Goal: Task Accomplishment & Management: Manage account settings

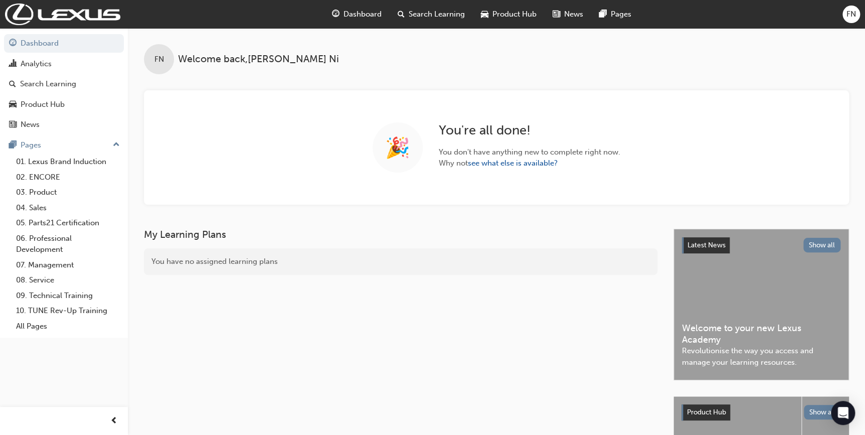
click at [860, 16] on div "Dashboard Search Learning Product Hub News Pages FN" at bounding box center [432, 14] width 865 height 29
click at [849, 10] on span "FN" at bounding box center [851, 15] width 10 height 12
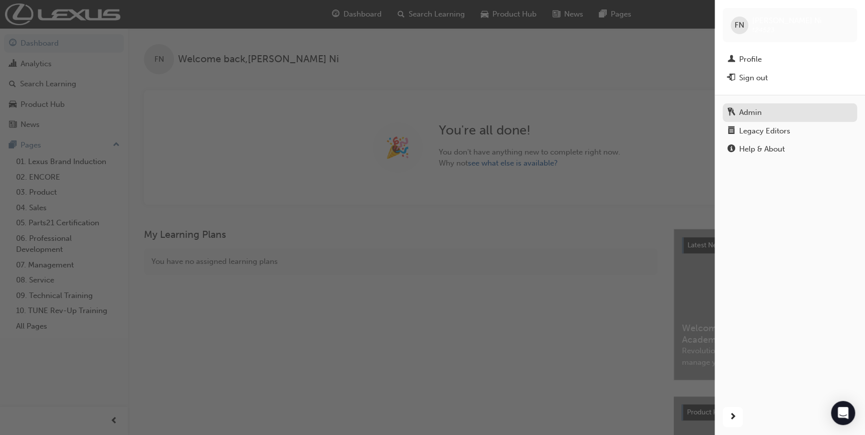
click at [752, 108] on div "Admin" at bounding box center [750, 113] width 23 height 12
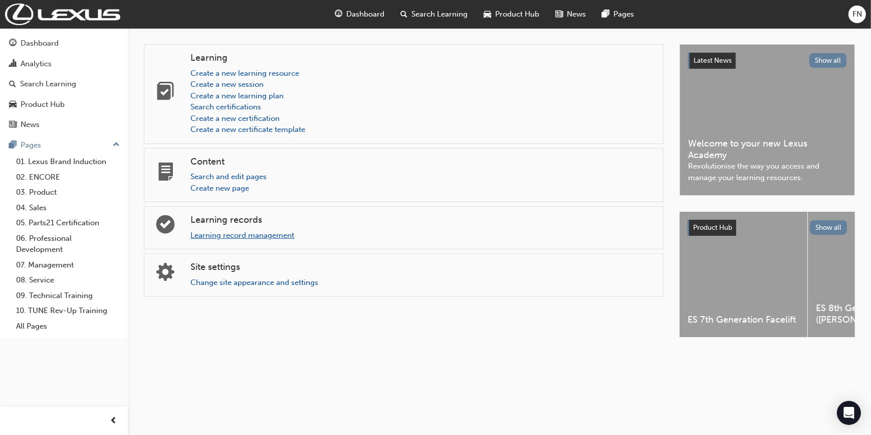
click at [227, 234] on link "Learning record management" at bounding box center [243, 235] width 104 height 9
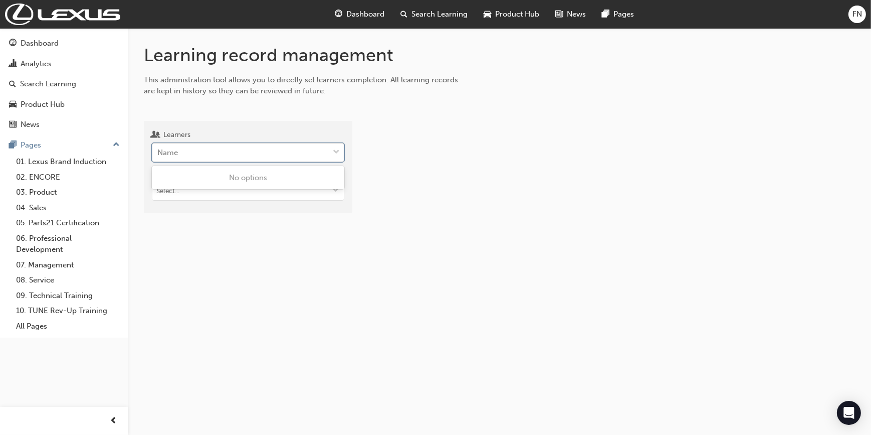
click at [219, 148] on div "Name" at bounding box center [240, 153] width 176 height 18
click at [158, 148] on input "Learners 0 results available. Use Up and Down to choose options, press Enter to…" at bounding box center [157, 152] width 1 height 9
type input "[PERSON_NAME]"
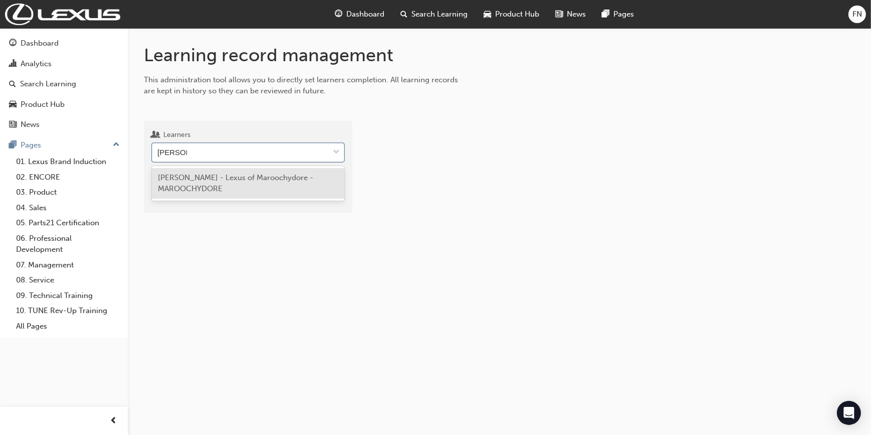
click at [206, 176] on span "[PERSON_NAME] - Lexus of Maroochydore - MAROOCHYDORE" at bounding box center [235, 183] width 155 height 21
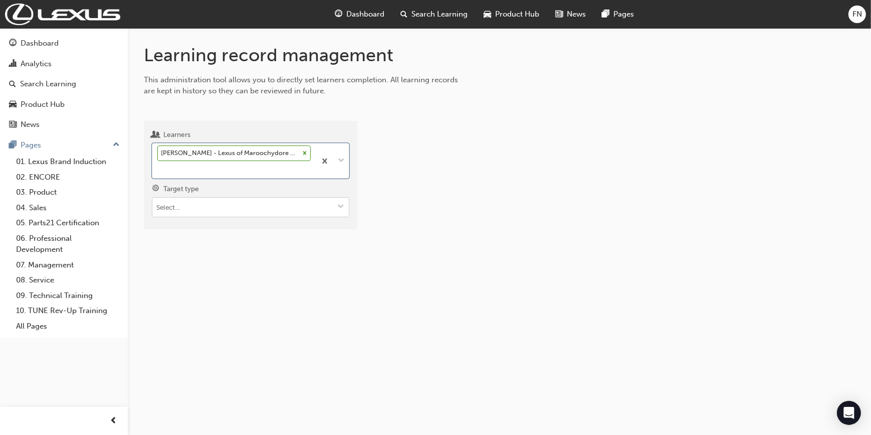
click at [219, 208] on input "Target type" at bounding box center [250, 207] width 197 height 19
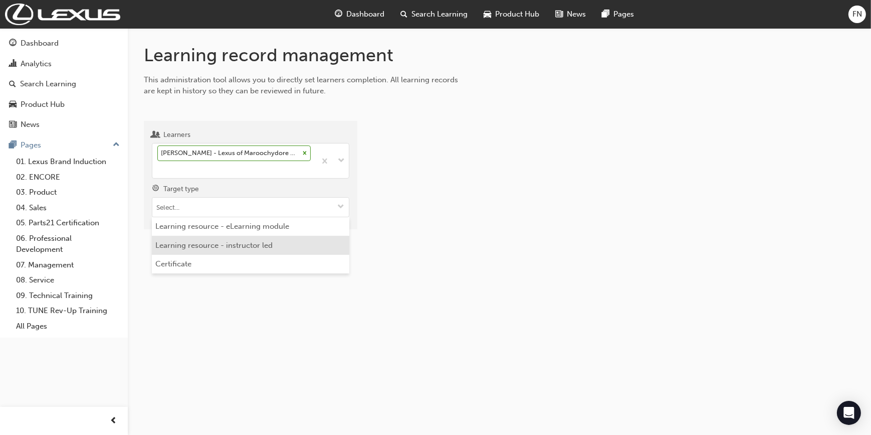
click at [195, 246] on li "Learning resource - instructor led" at bounding box center [251, 245] width 198 height 19
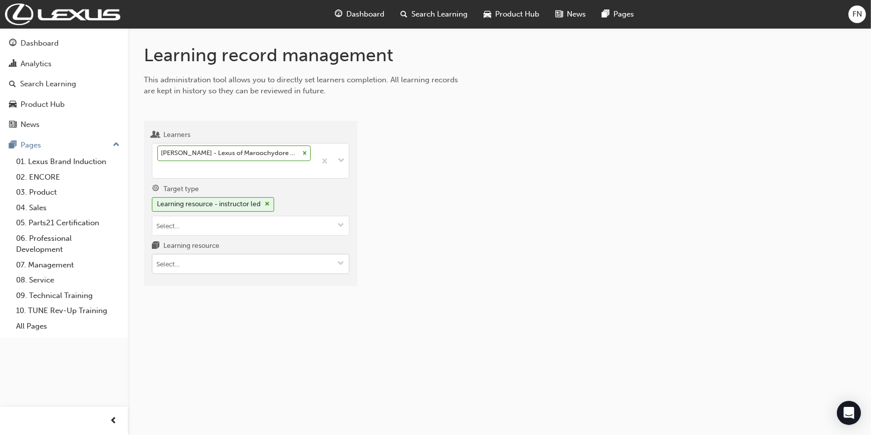
click at [185, 270] on input "Learning resource" at bounding box center [250, 263] width 197 height 19
type input "tfl"
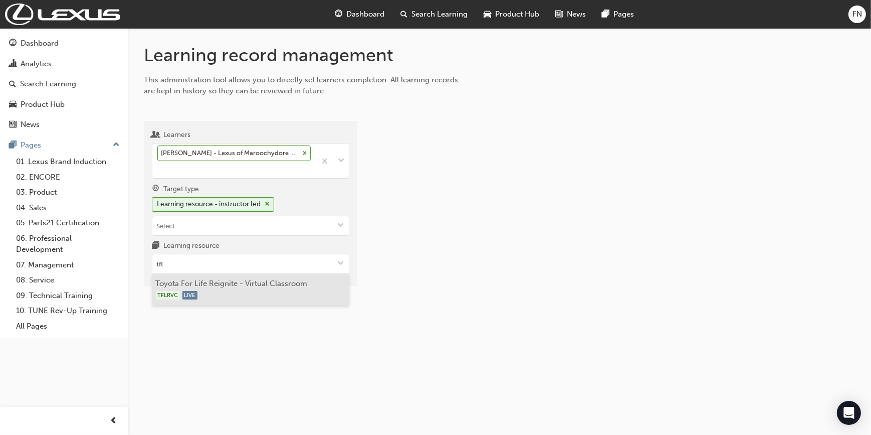
click at [218, 283] on li "Toyota For Life Reignite - Virtual Classroom TFLRVC LIVE" at bounding box center [251, 289] width 198 height 31
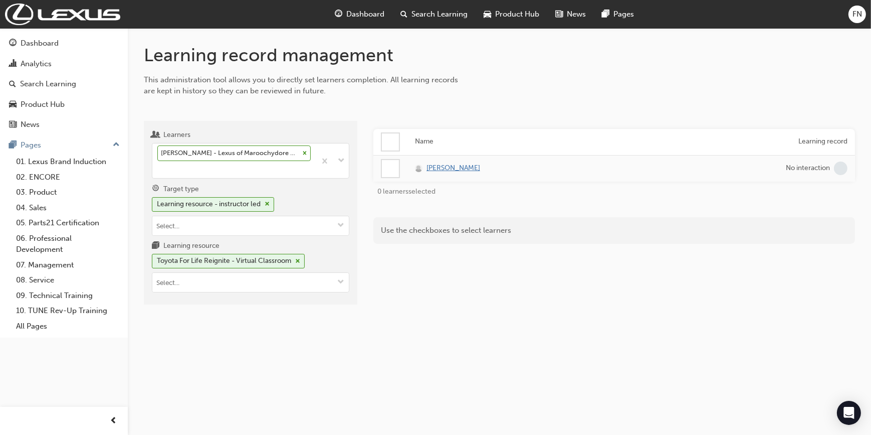
click at [434, 166] on span "[PERSON_NAME]" at bounding box center [454, 168] width 54 height 12
click at [269, 202] on span "cross-icon" at bounding box center [267, 204] width 5 height 6
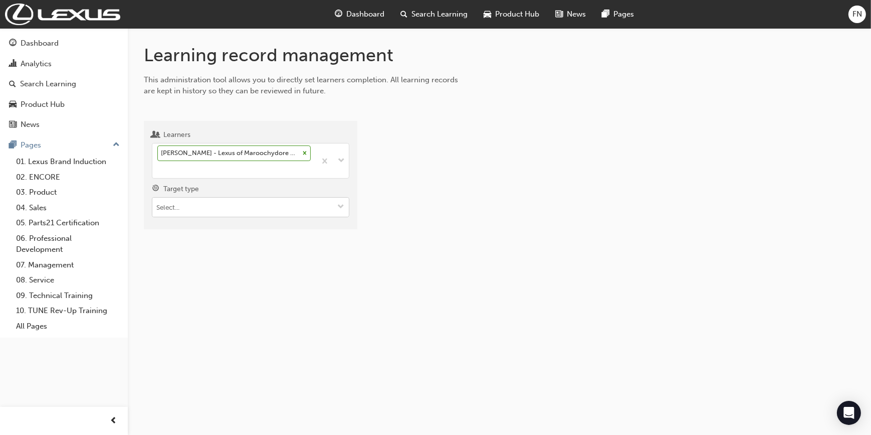
click at [231, 207] on input "Target type" at bounding box center [250, 207] width 197 height 19
click at [230, 224] on li "Learning resource - eLearning module" at bounding box center [251, 226] width 198 height 19
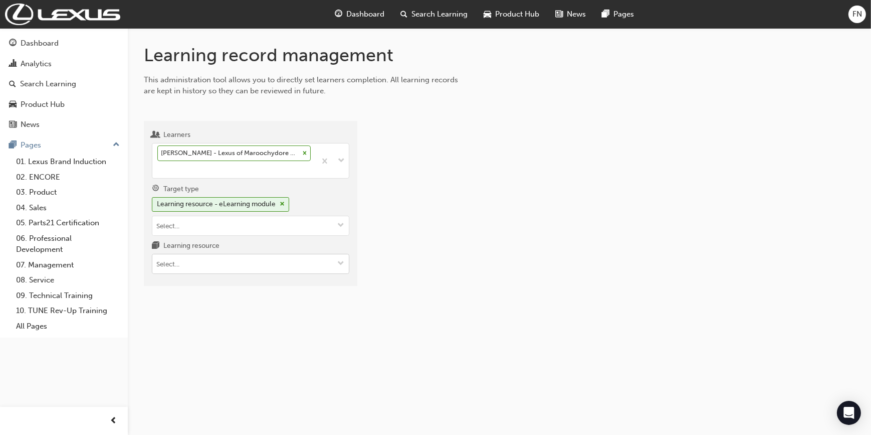
click at [204, 261] on input "Learning resource" at bounding box center [250, 263] width 197 height 19
paste input "T21-PTEN_MEC_EXAM"
type input "T21-PTEN_MEC_EXAM"
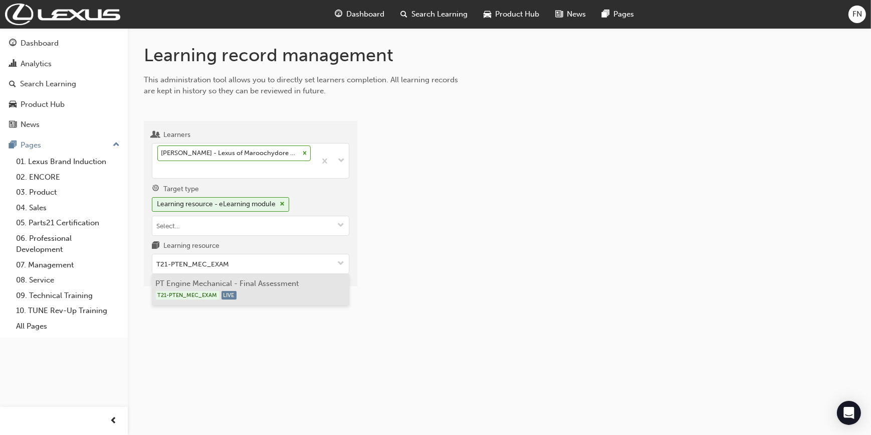
click at [204, 282] on li "PT Engine Mechanical - Final Assessment T21-PTEN_MEC_EXAM LIVE" at bounding box center [251, 289] width 198 height 31
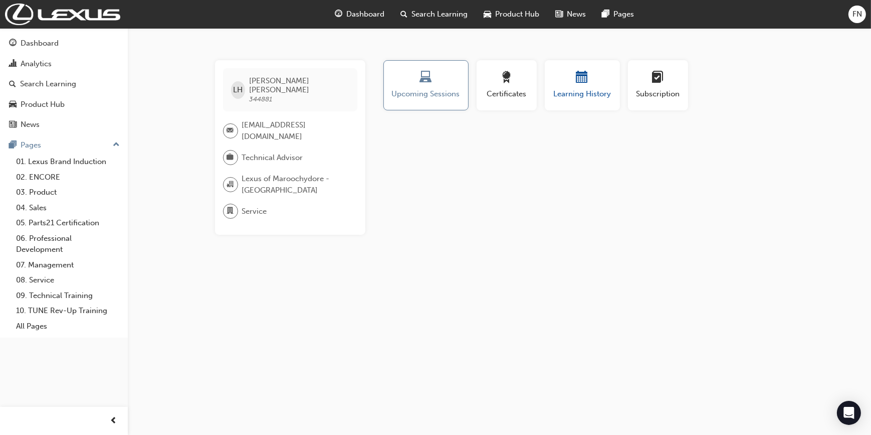
click at [566, 96] on span "Learning History" at bounding box center [583, 94] width 60 height 12
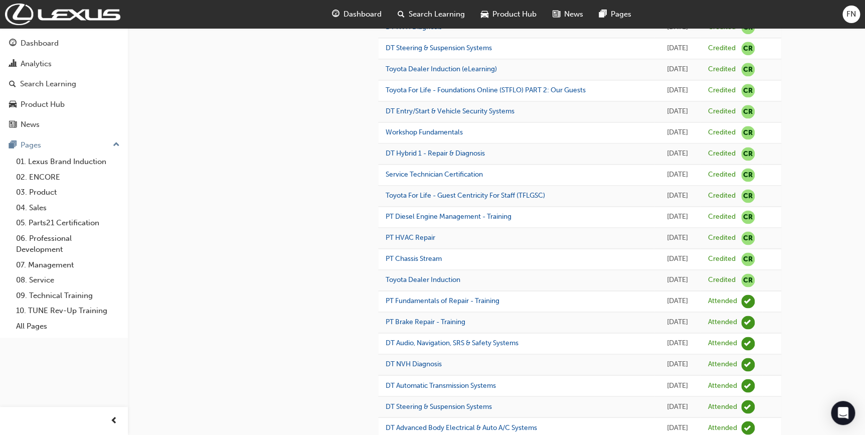
scroll to position [592, 0]
